Goal: Book appointment/travel/reservation

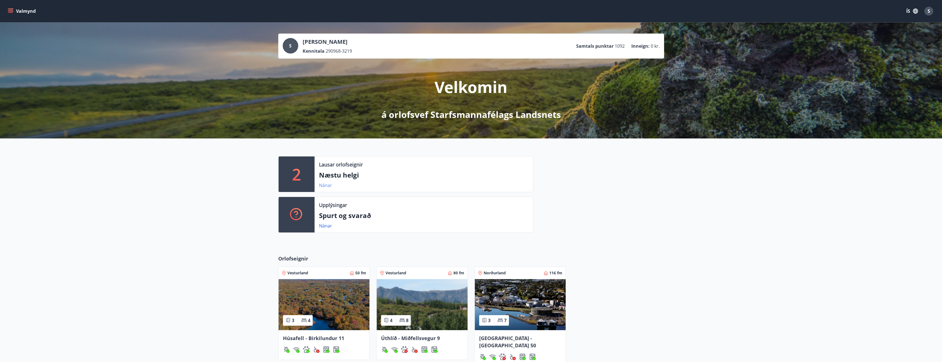
click at [326, 186] on link "Nánar" at bounding box center [325, 185] width 13 height 6
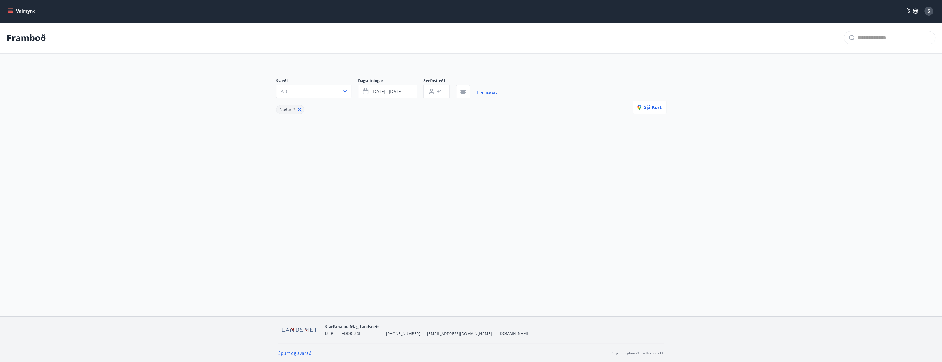
type input "*"
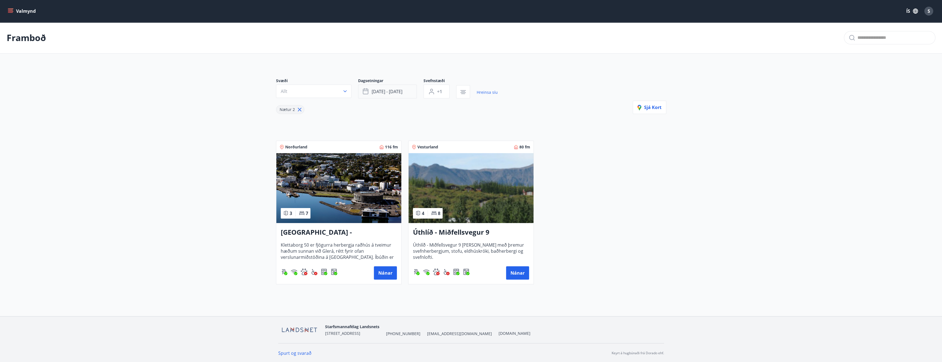
click at [386, 92] on span "[DATE] - [DATE]" at bounding box center [387, 91] width 31 height 6
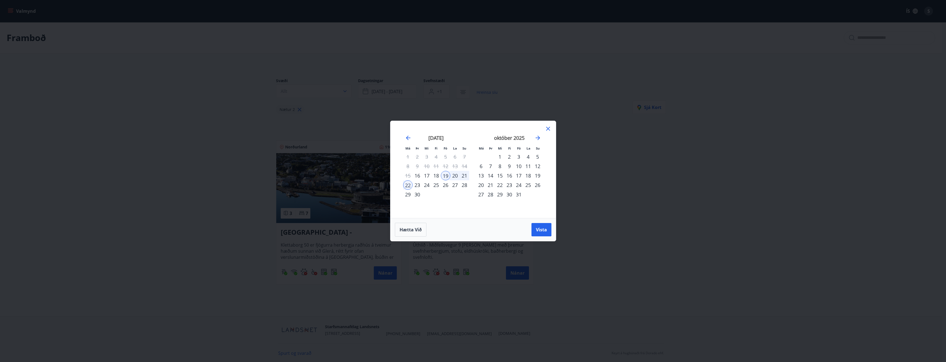
click at [445, 185] on div "26" at bounding box center [445, 184] width 9 height 9
click at [407, 195] on div "29" at bounding box center [407, 194] width 9 height 9
click at [544, 229] on span "Vista" at bounding box center [541, 229] width 11 height 6
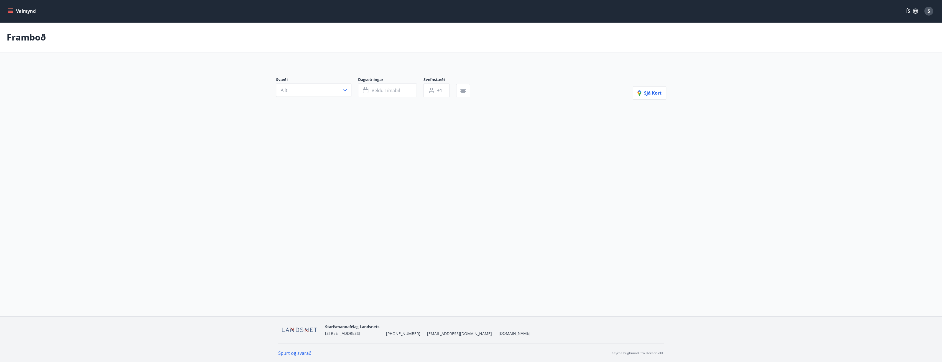
type input "*"
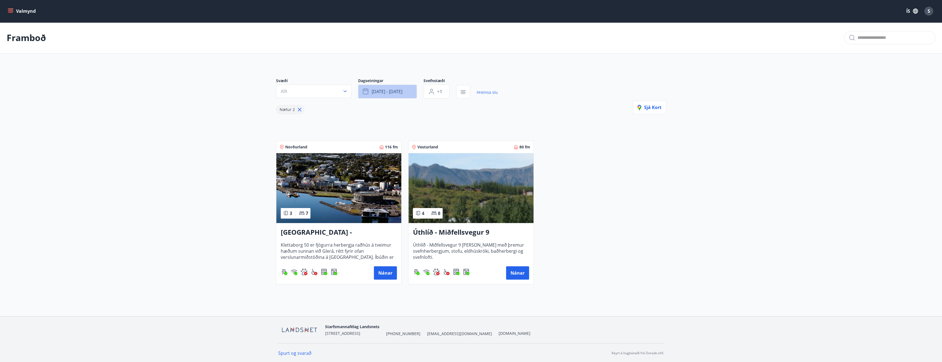
click at [390, 96] on button "[DATE] - [DATE]" at bounding box center [387, 92] width 59 height 14
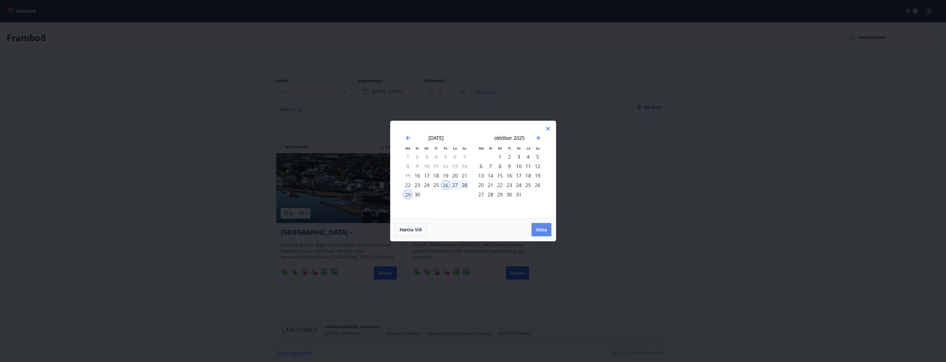
click at [539, 232] on span "Vista" at bounding box center [541, 229] width 11 height 6
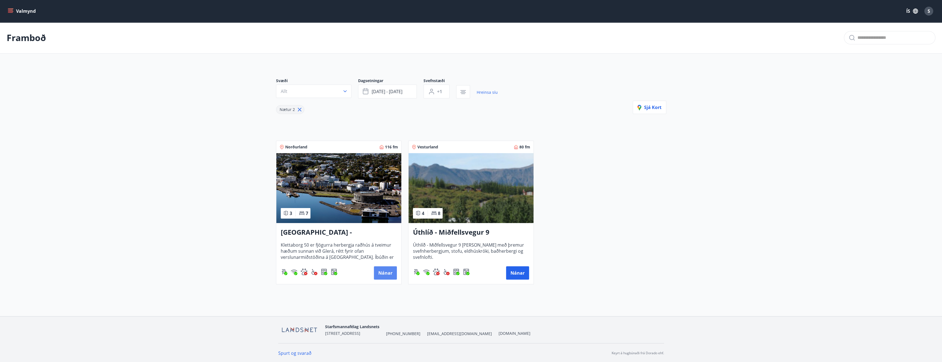
click at [382, 270] on button "Nánar" at bounding box center [385, 272] width 23 height 13
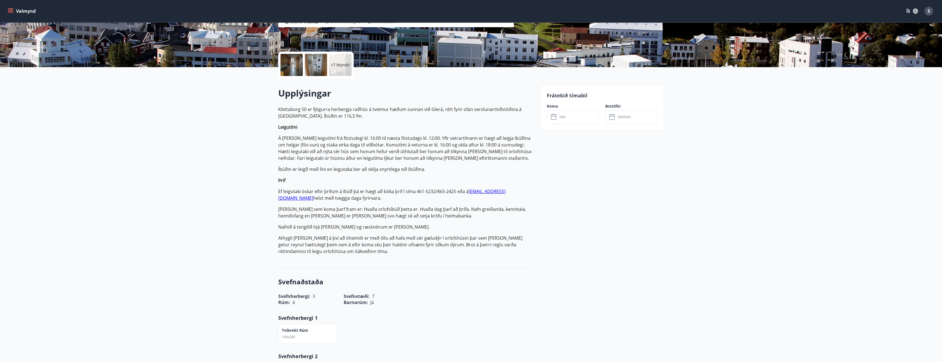
scroll to position [111, 0]
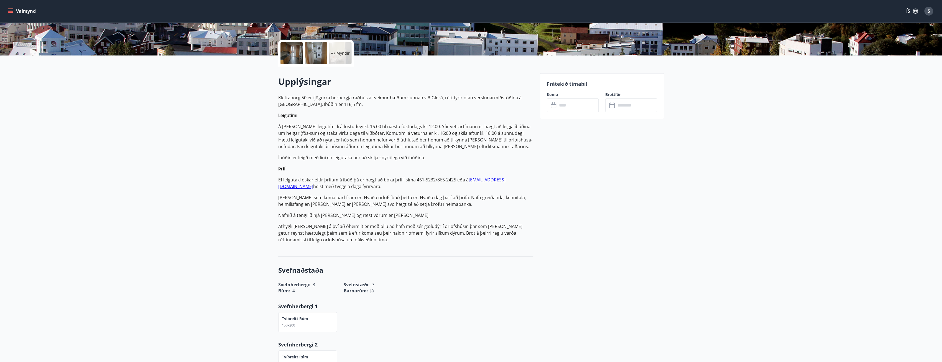
click at [555, 105] on icon at bounding box center [554, 105] width 7 height 7
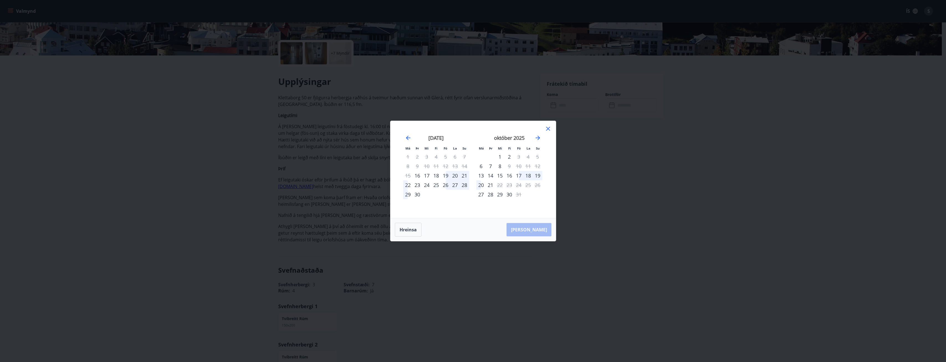
click at [548, 130] on icon at bounding box center [548, 128] width 7 height 7
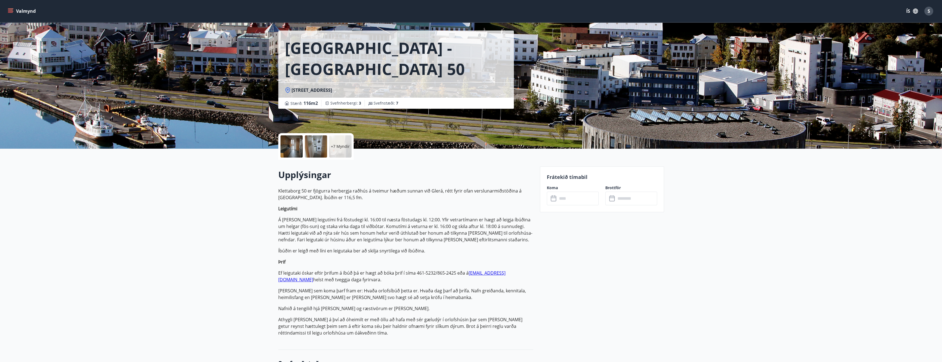
scroll to position [0, 0]
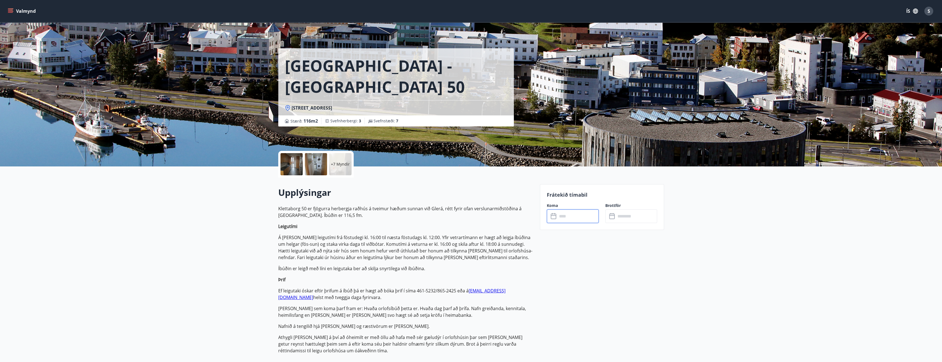
click at [562, 216] on input "text" at bounding box center [577, 216] width 41 height 14
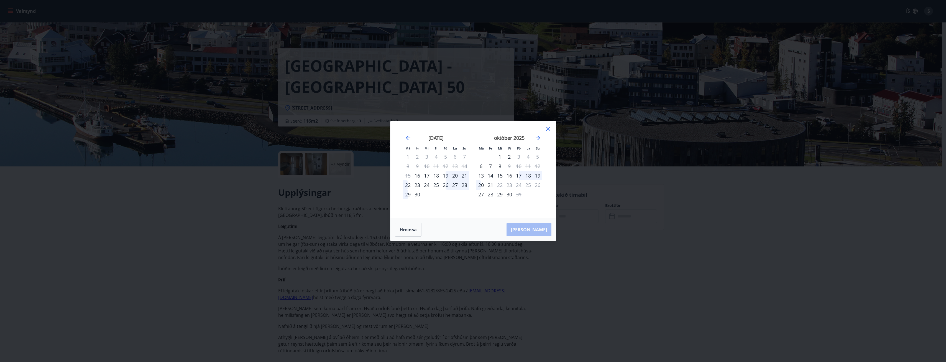
click at [447, 184] on div "26" at bounding box center [445, 184] width 9 height 9
click at [406, 195] on div "29" at bounding box center [407, 194] width 9 height 9
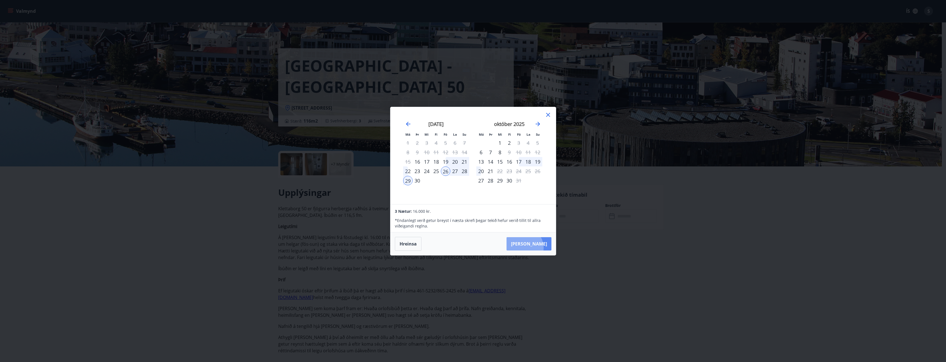
click at [541, 247] on button "Taka Frá" at bounding box center [529, 243] width 45 height 13
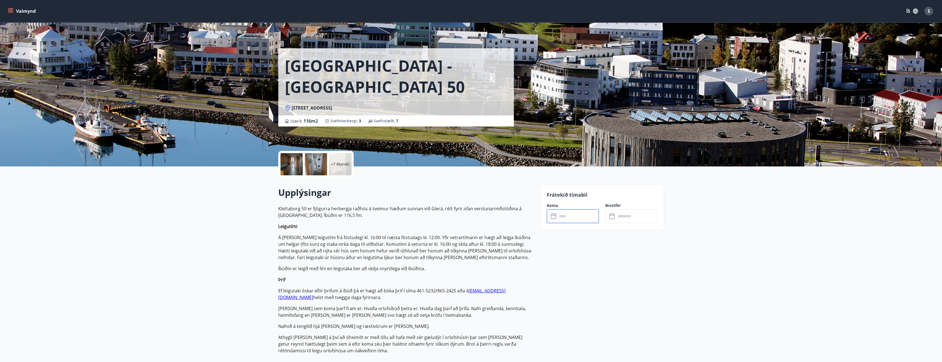
type input "******"
click at [626, 269] on button "Greiða" at bounding box center [631, 266] width 52 height 13
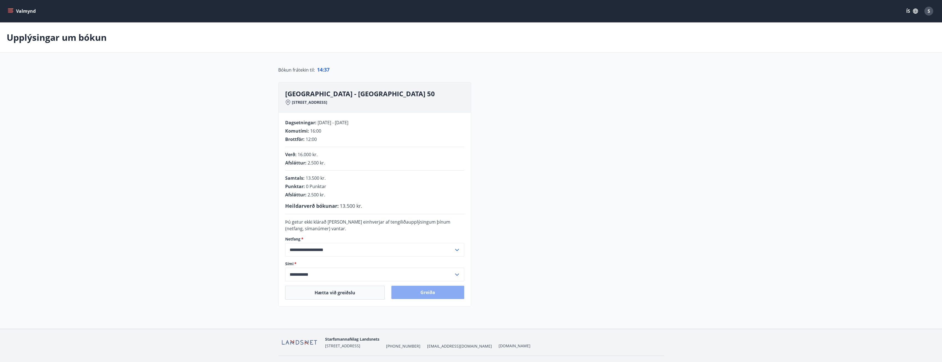
click at [446, 294] on button "Greiða" at bounding box center [427, 291] width 73 height 13
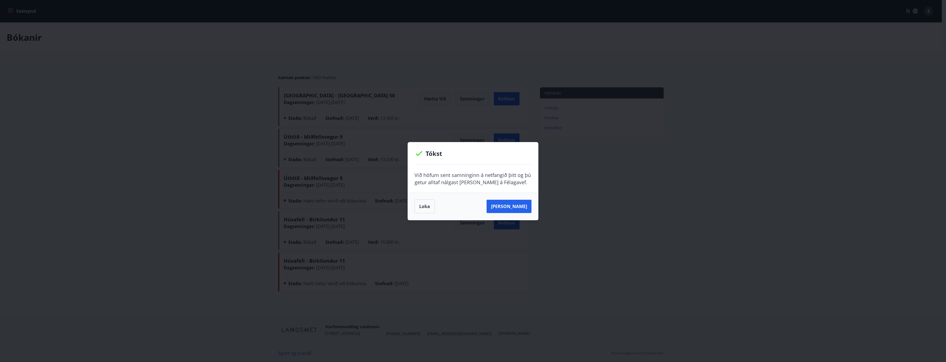
click at [129, 16] on div "Tókst Við höfum sent samninginn á netfangið þitt og þú getur alltaf nálgast han…" at bounding box center [473, 181] width 946 height 362
click at [425, 204] on button "Loka" at bounding box center [425, 206] width 20 height 14
click at [411, 199] on div "Loka Sjá samning" at bounding box center [473, 205] width 130 height 27
click at [423, 206] on button "Loka" at bounding box center [425, 206] width 20 height 14
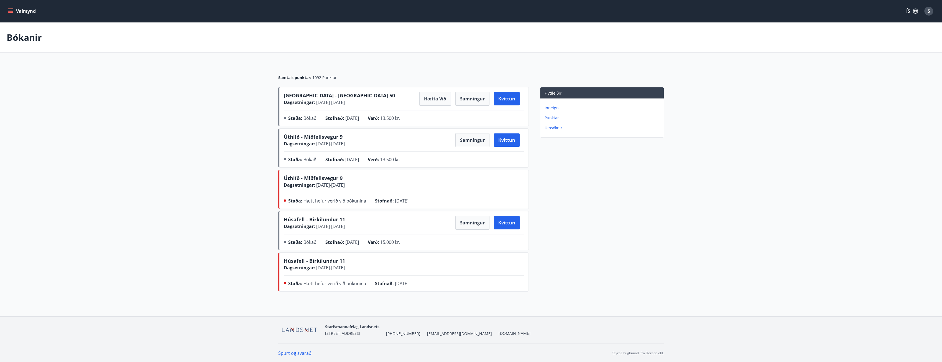
scroll to position [1, 0]
click at [11, 10] on icon "menu" at bounding box center [11, 11] width 6 height 6
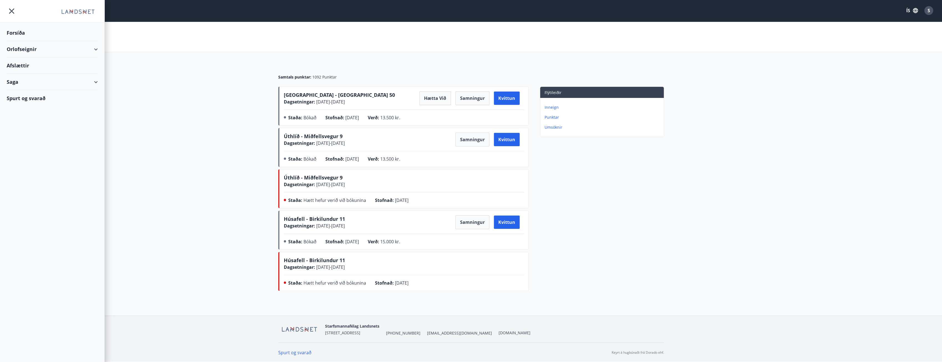
click at [14, 49] on div "Orlofseignir" at bounding box center [52, 49] width 91 height 16
click at [24, 48] on div "Orlofseignir" at bounding box center [52, 49] width 91 height 16
click at [22, 52] on div "Orlofseignir" at bounding box center [52, 49] width 91 height 16
click at [22, 63] on div "Framboð" at bounding box center [52, 63] width 82 height 12
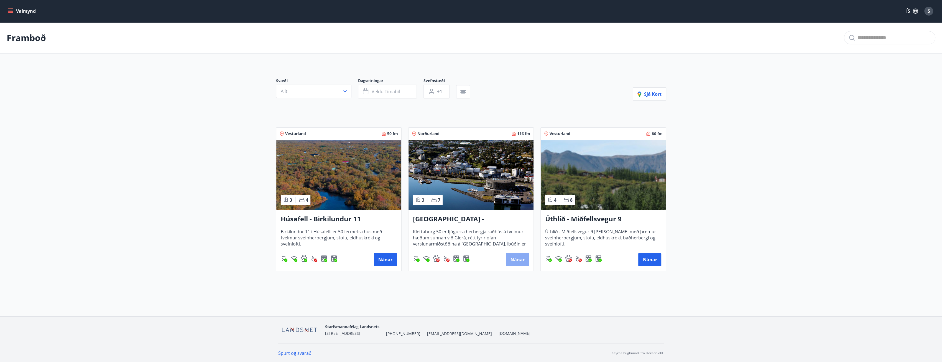
click at [522, 264] on button "Nánar" at bounding box center [517, 259] width 23 height 13
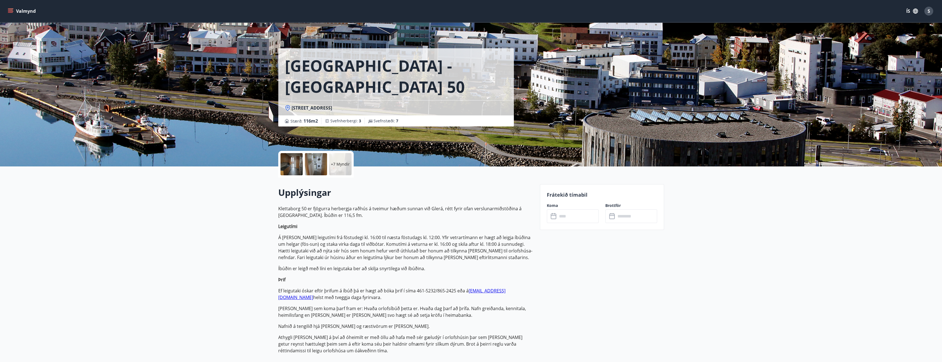
click at [294, 162] on div at bounding box center [291, 164] width 22 height 22
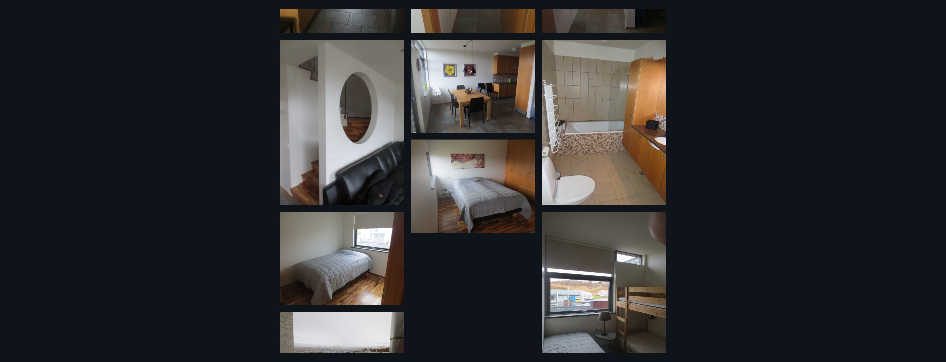
scroll to position [316, 0]
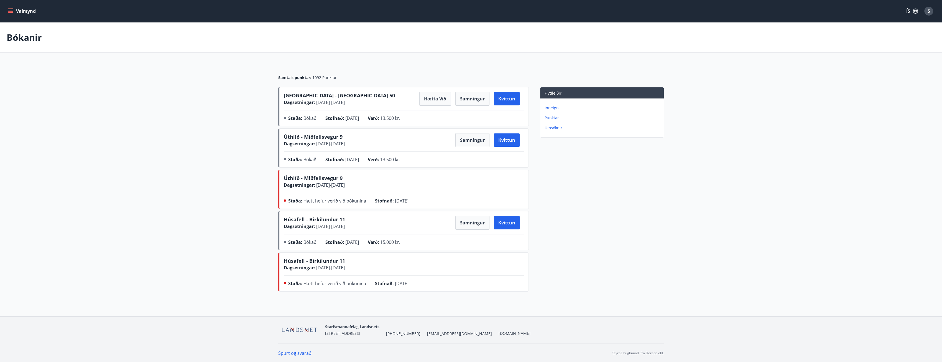
click at [12, 9] on icon "menu" at bounding box center [11, 11] width 6 height 6
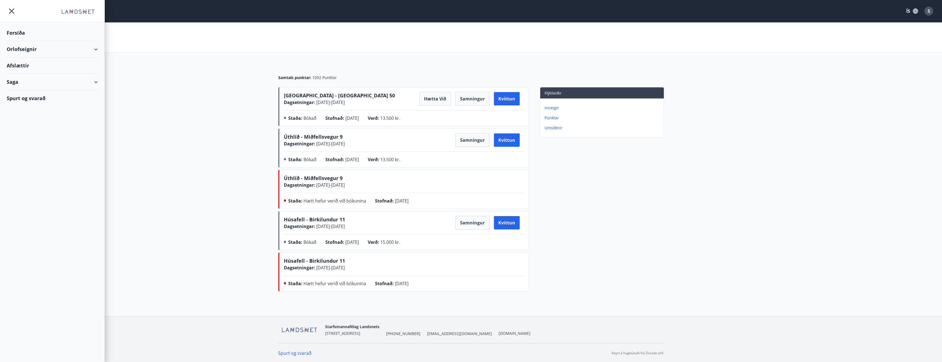
click at [22, 53] on div "Orlofseignir" at bounding box center [52, 49] width 91 height 16
click at [21, 64] on div "Framboð" at bounding box center [52, 63] width 82 height 12
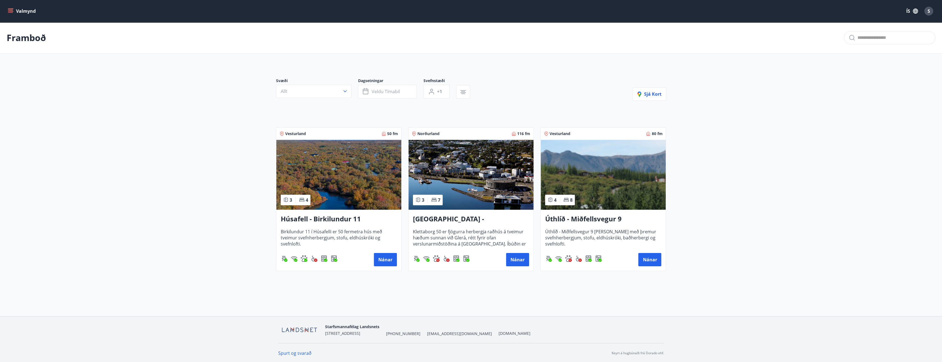
click at [461, 215] on h3 "[GEOGRAPHIC_DATA] - [GEOGRAPHIC_DATA] 50" at bounding box center [471, 219] width 116 height 10
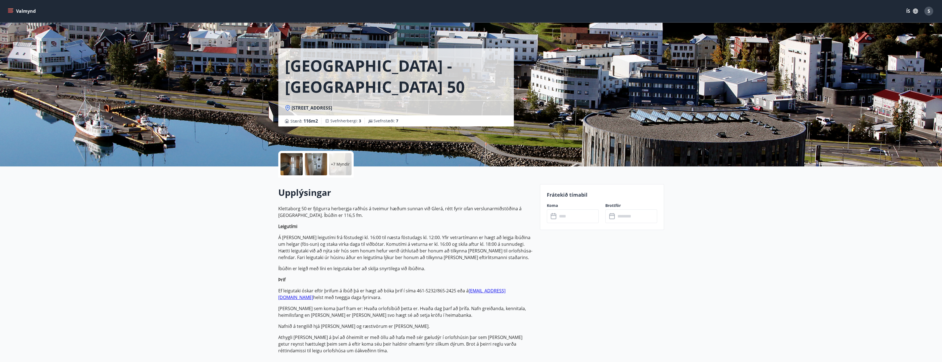
click at [344, 164] on p "+7 Myndir" at bounding box center [340, 164] width 19 height 6
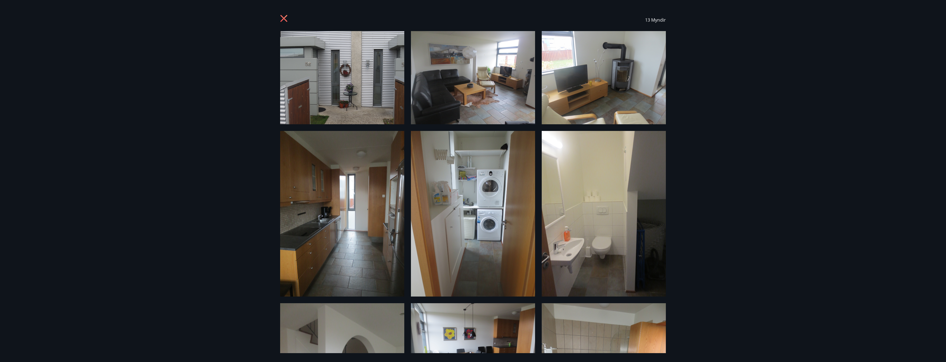
drag, startPoint x: 325, startPoint y: 85, endPoint x: 245, endPoint y: 76, distance: 80.9
click at [245, 76] on div "13 Myndir" at bounding box center [473, 181] width 946 height 362
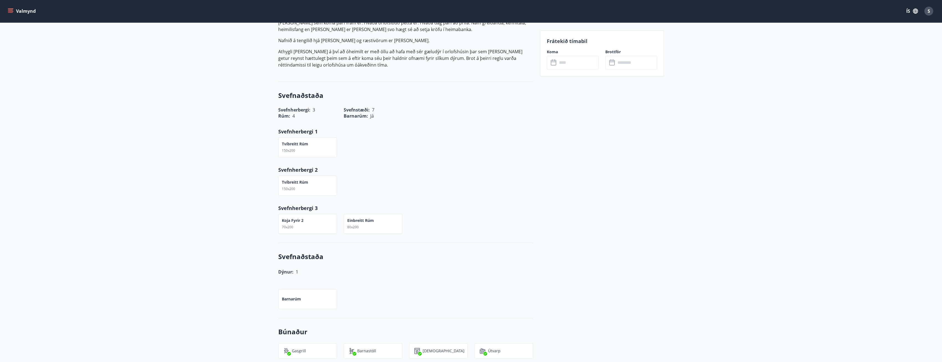
scroll to position [277, 0]
